Goal: Information Seeking & Learning: Learn about a topic

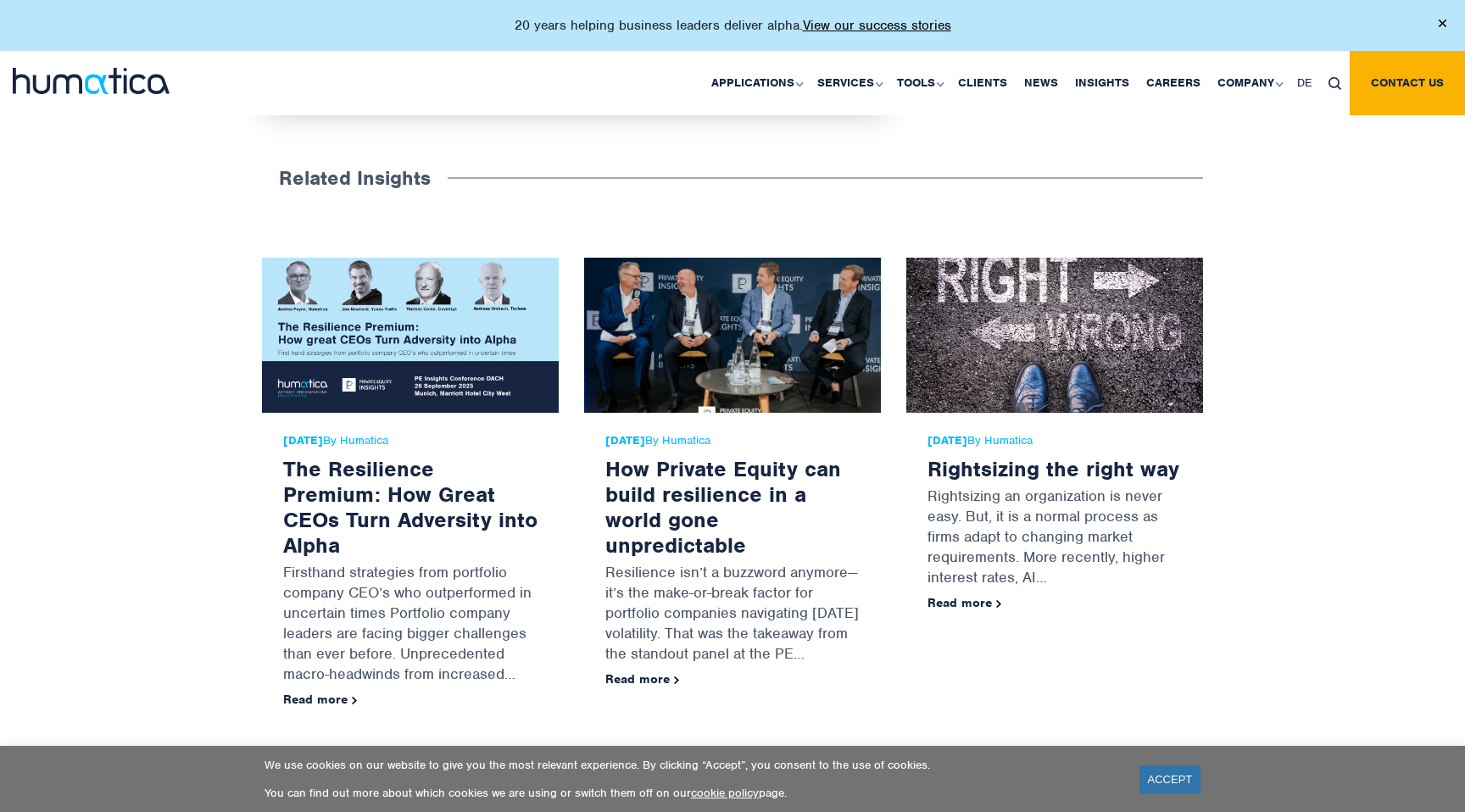
scroll to position [2939, 0]
click at [120, 81] on img at bounding box center [91, 81] width 157 height 26
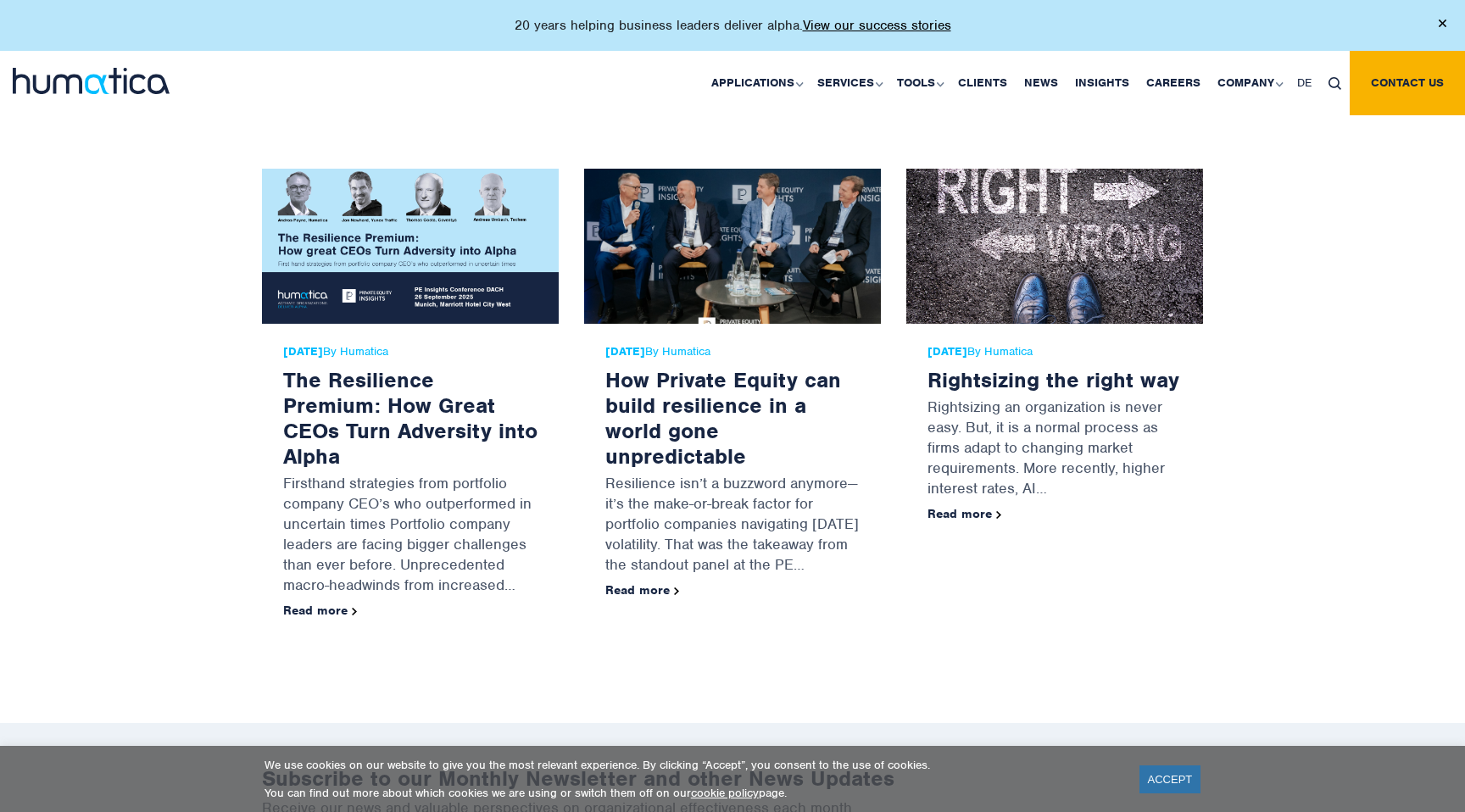
scroll to position [3034, 0]
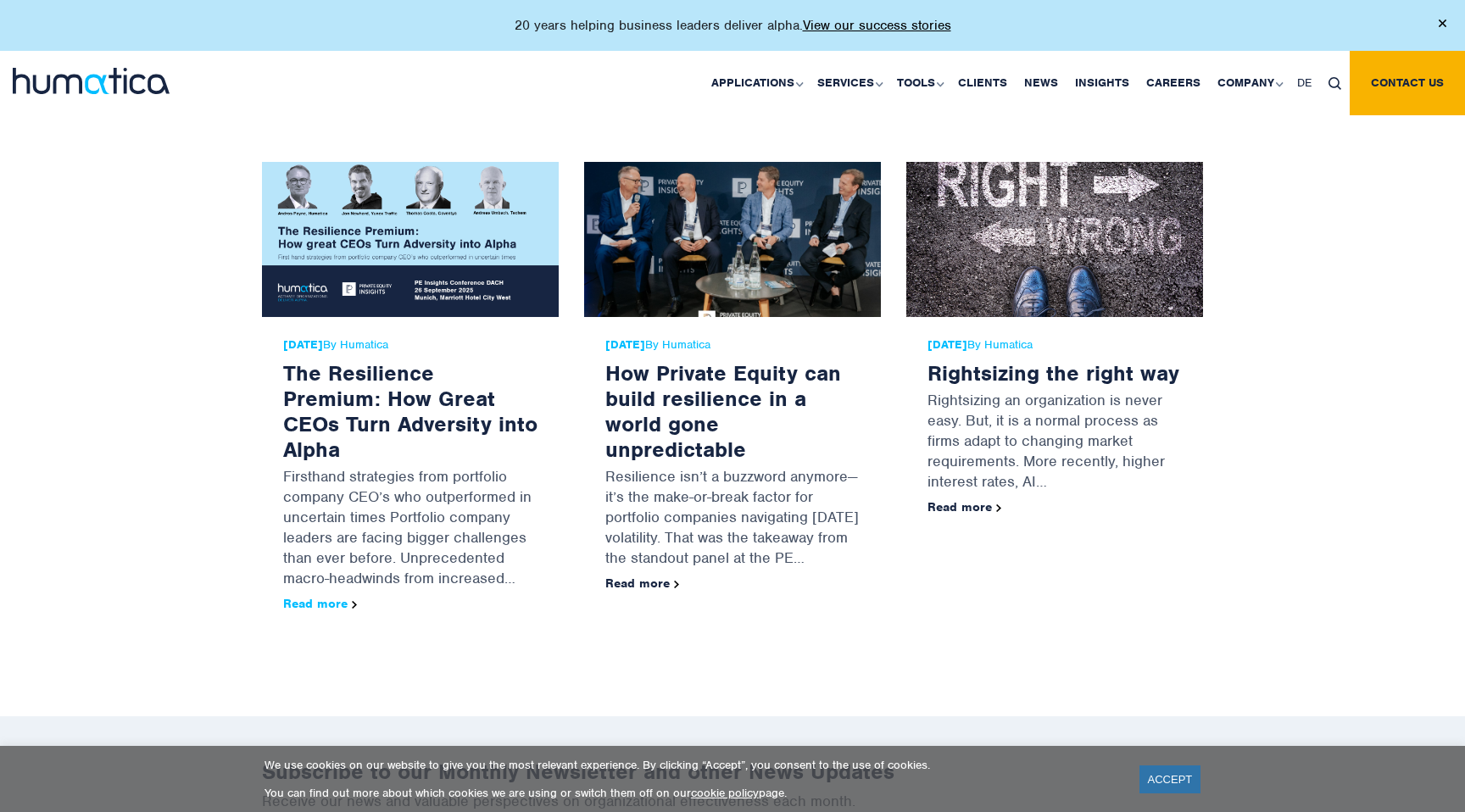
click at [326, 596] on link "Read more" at bounding box center [320, 603] width 74 height 15
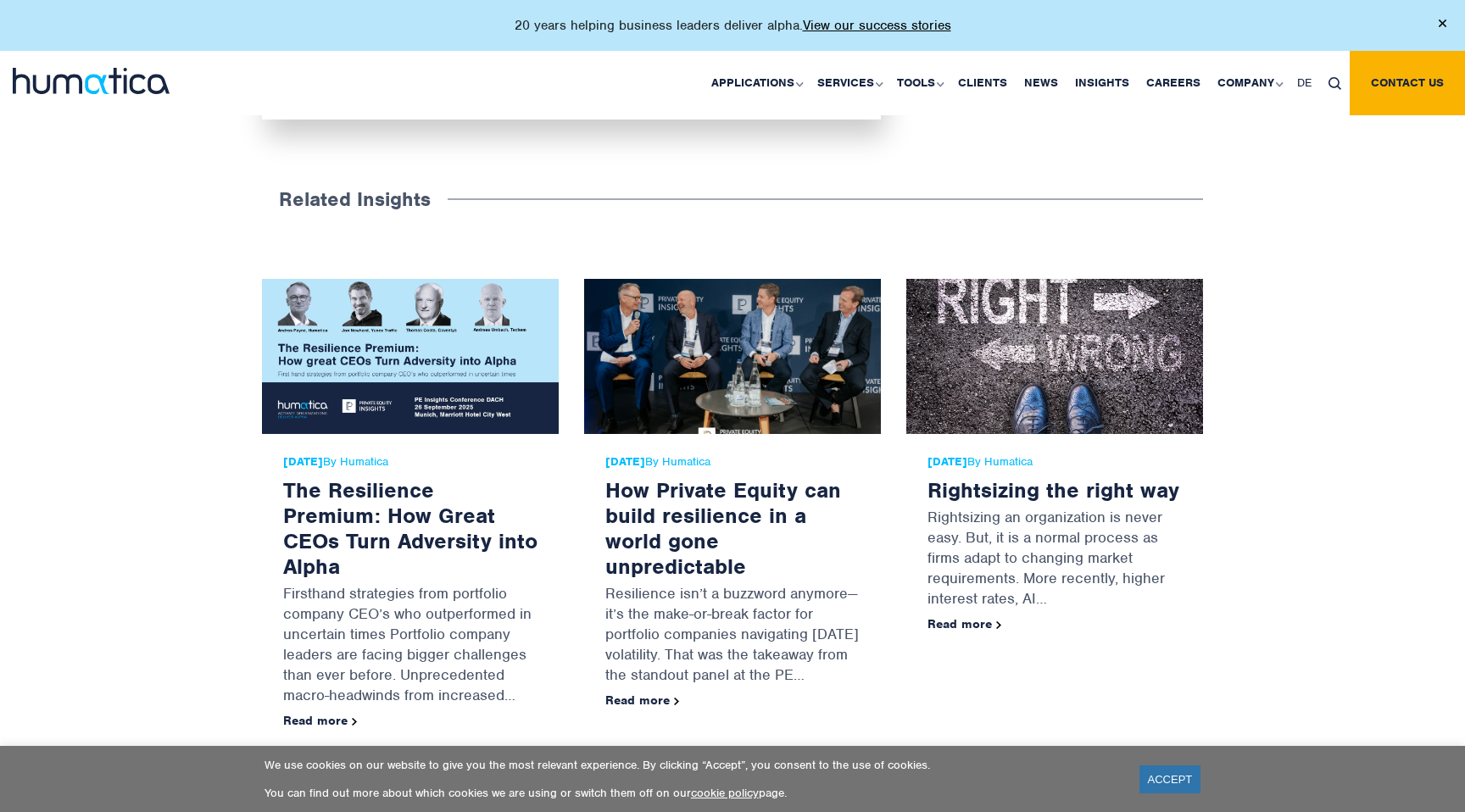
scroll to position [2915, 0]
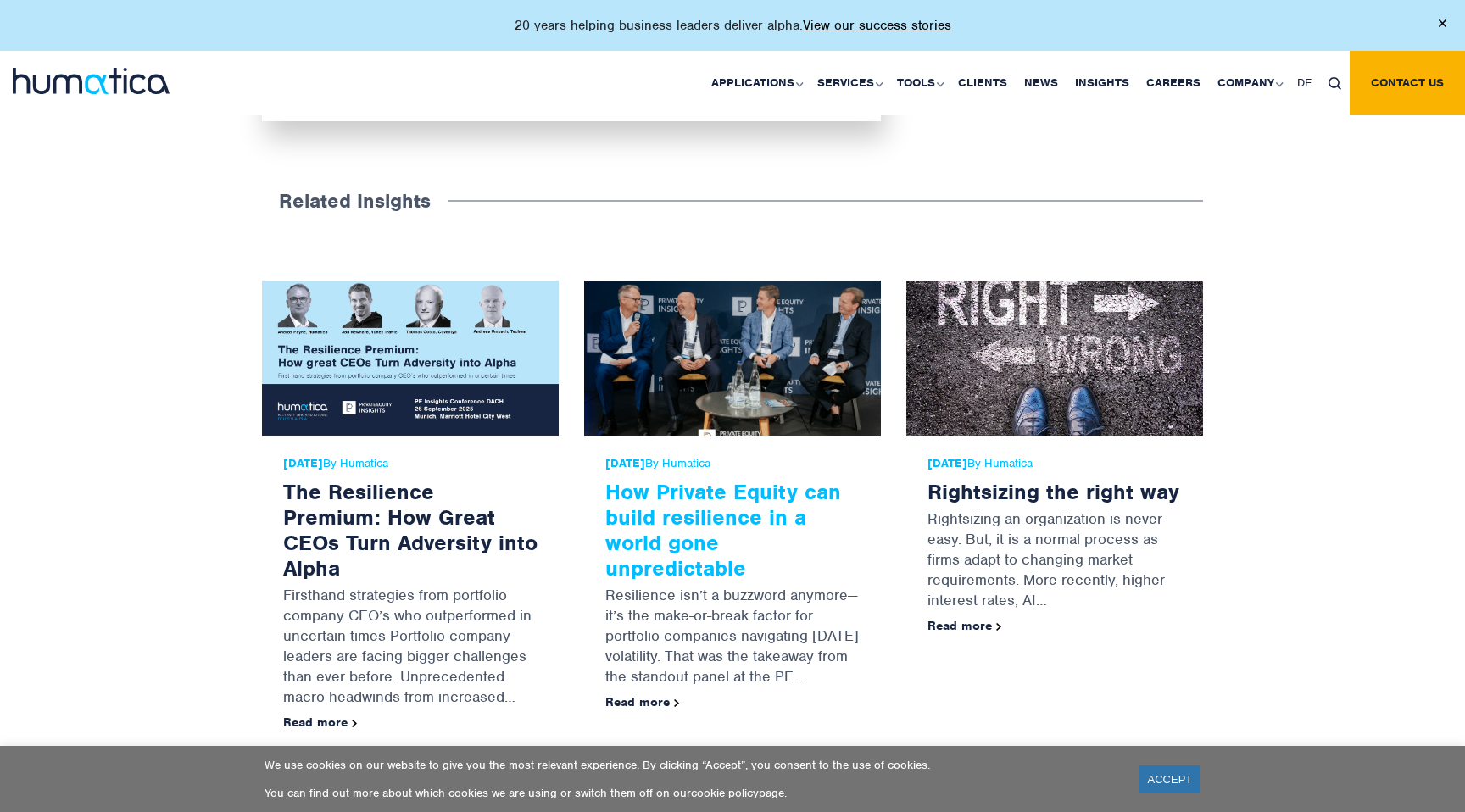
click at [720, 521] on link "How Private Equity can build resilience in a world gone unpredictable" at bounding box center [723, 529] width 236 height 103
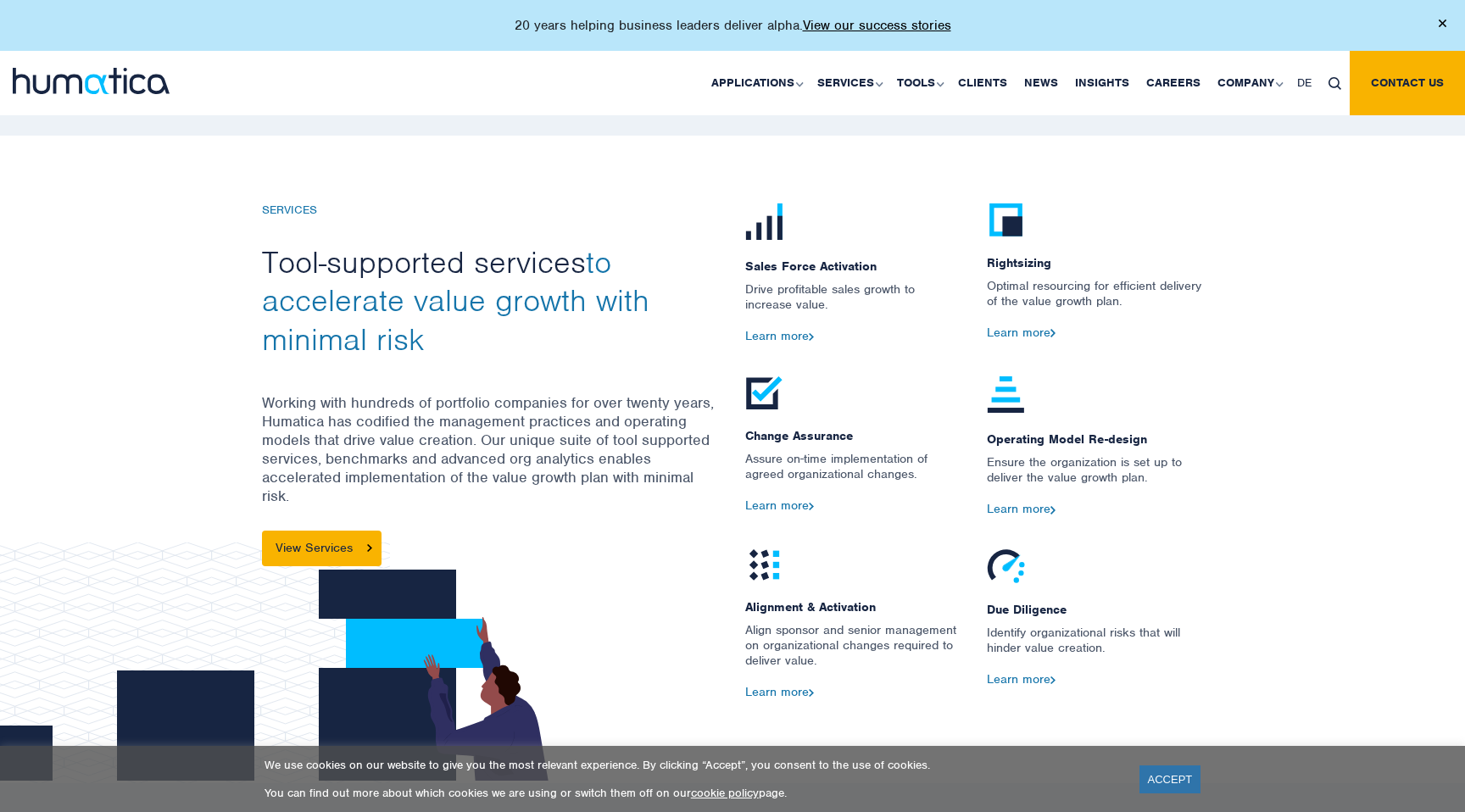
scroll to position [1808, 0]
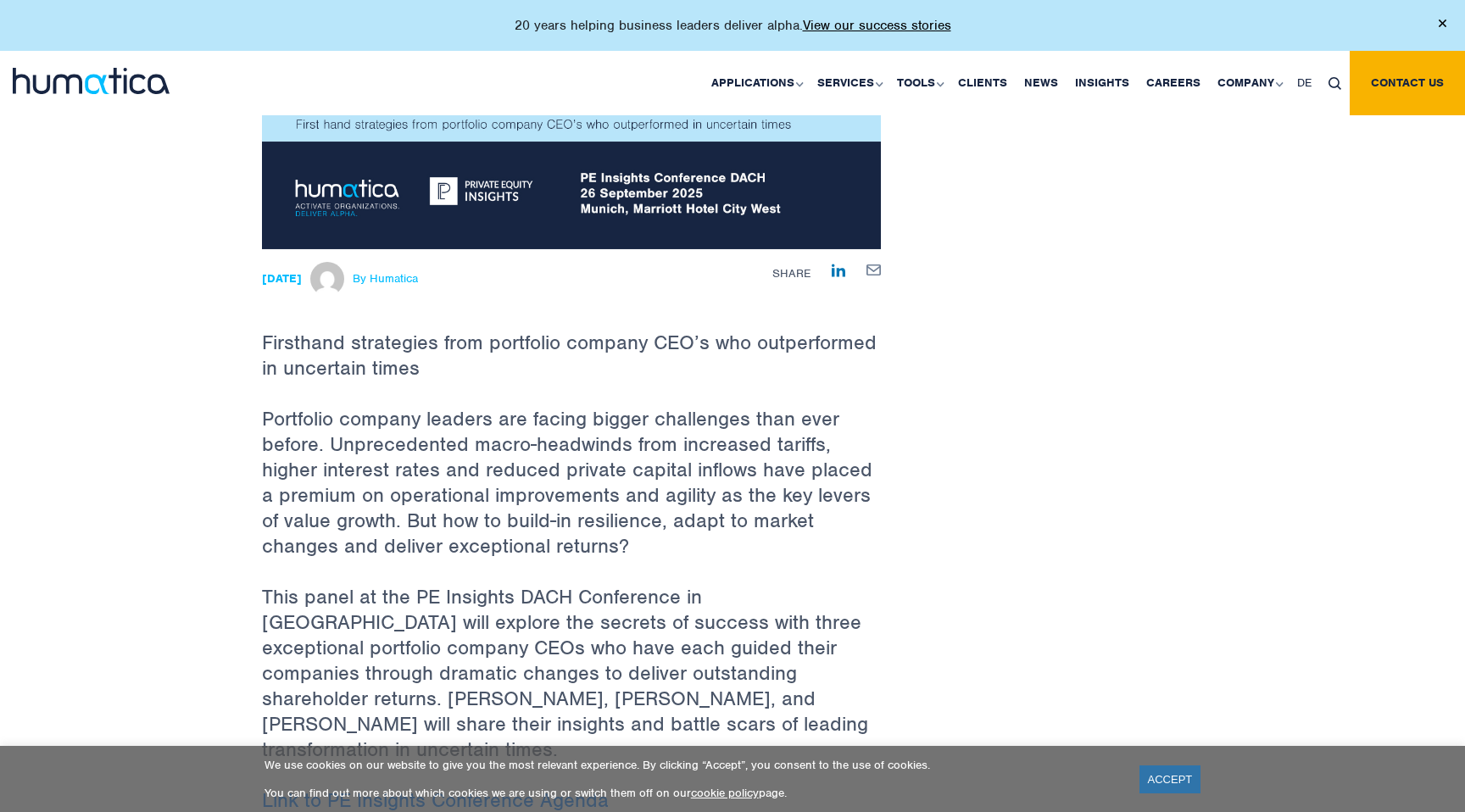
scroll to position [320, 0]
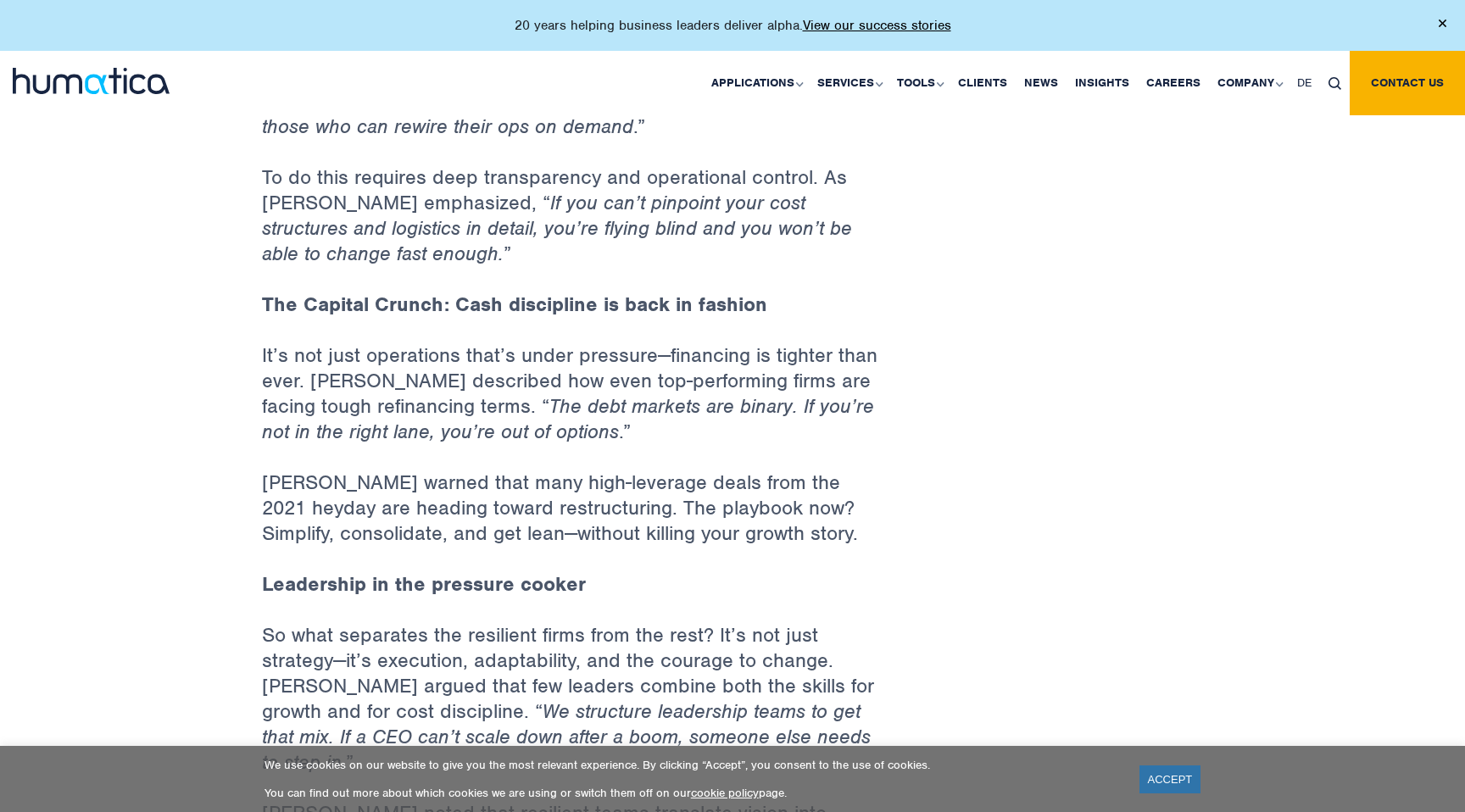
scroll to position [1459, 0]
